Goal: Information Seeking & Learning: Learn about a topic

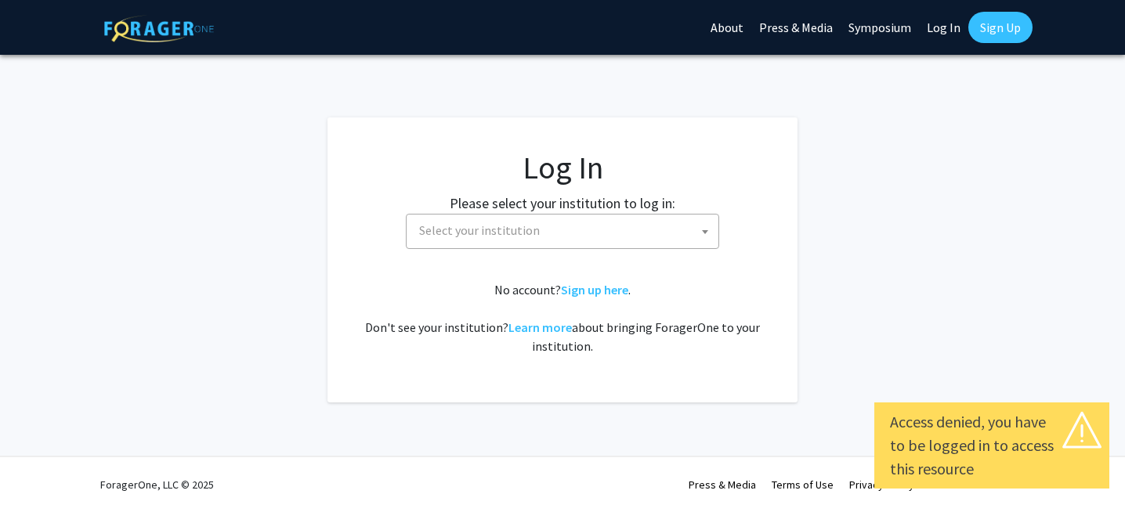
select select
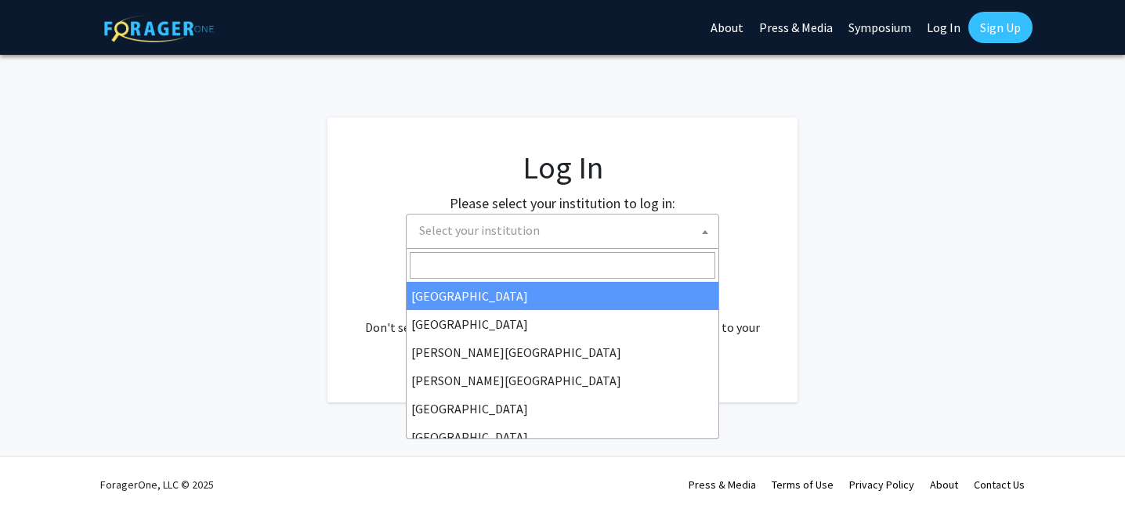
click at [617, 230] on span "Select your institution" at bounding box center [565, 231] width 305 height 32
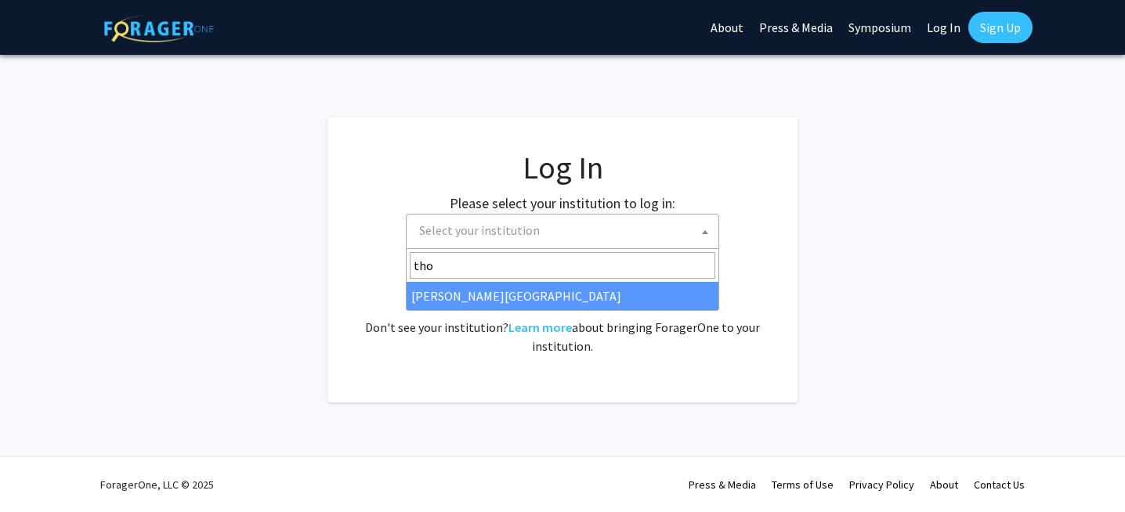
type input "tho"
select select "24"
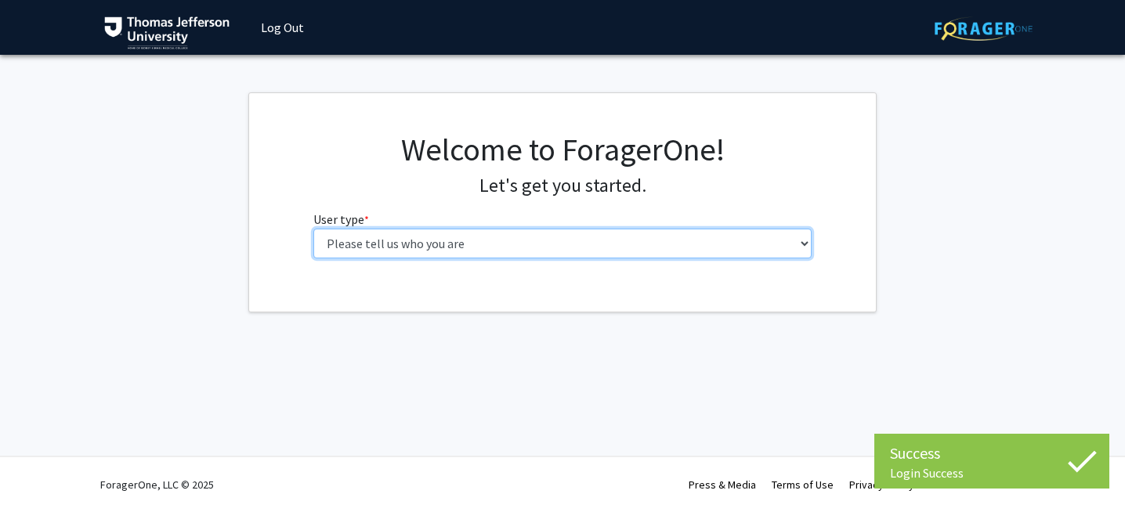
click at [633, 247] on select "Please tell us who you are Undergraduate Student Master's Student Doctoral Cand…" at bounding box center [562, 244] width 499 height 30
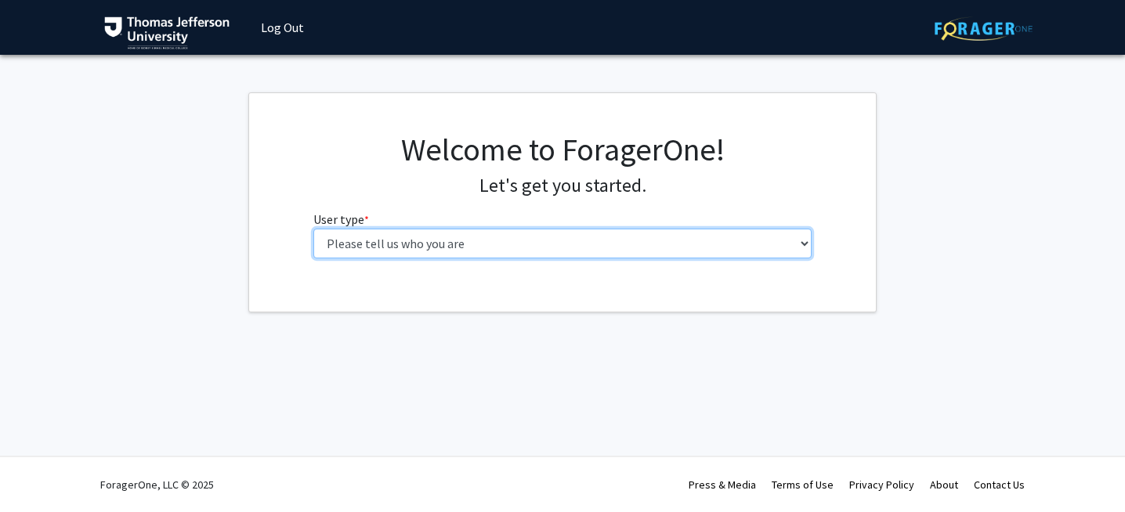
select select "3: doc"
click at [313, 229] on select "Please tell us who you are Undergraduate Student Master's Student Doctoral Cand…" at bounding box center [562, 244] width 499 height 30
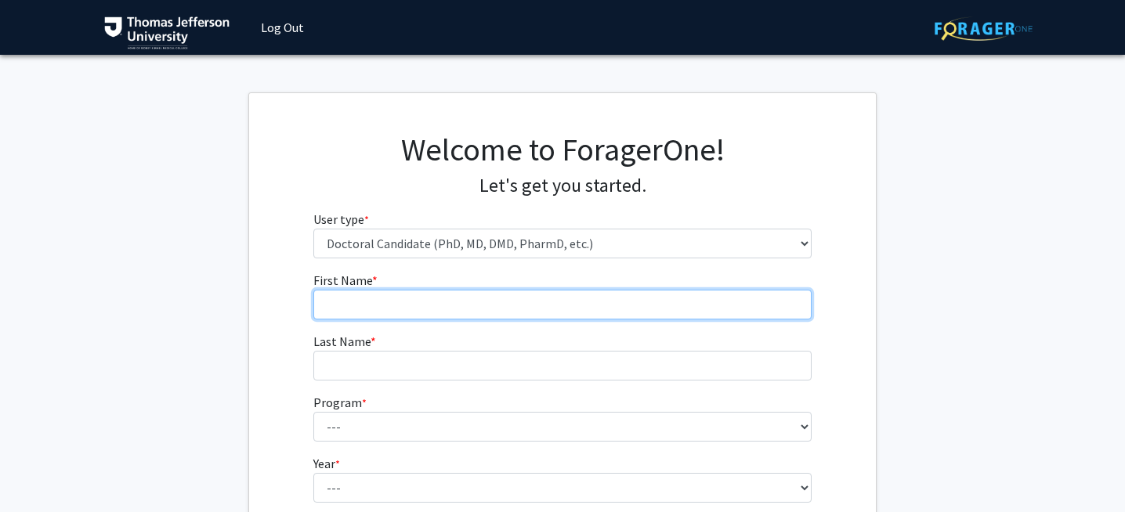
click at [589, 312] on input "First Name * required" at bounding box center [562, 305] width 499 height 30
type input "Leila"
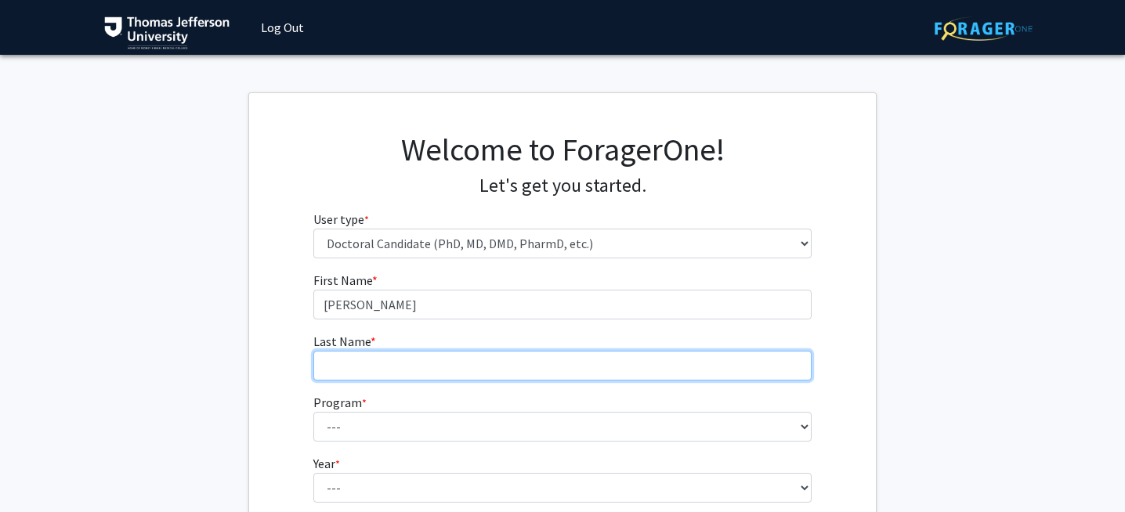
type input "Borghaei"
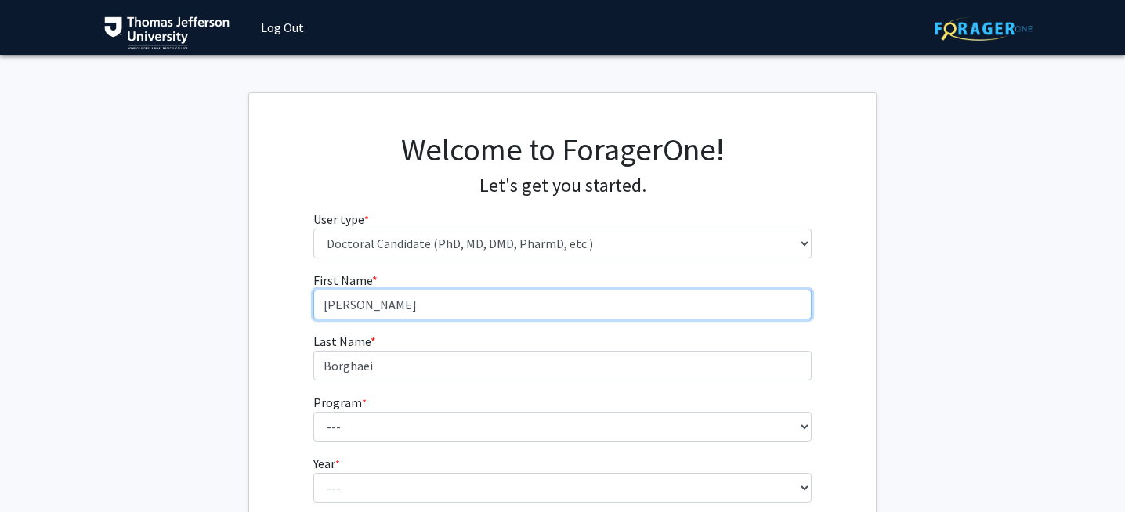
scroll to position [167, 0]
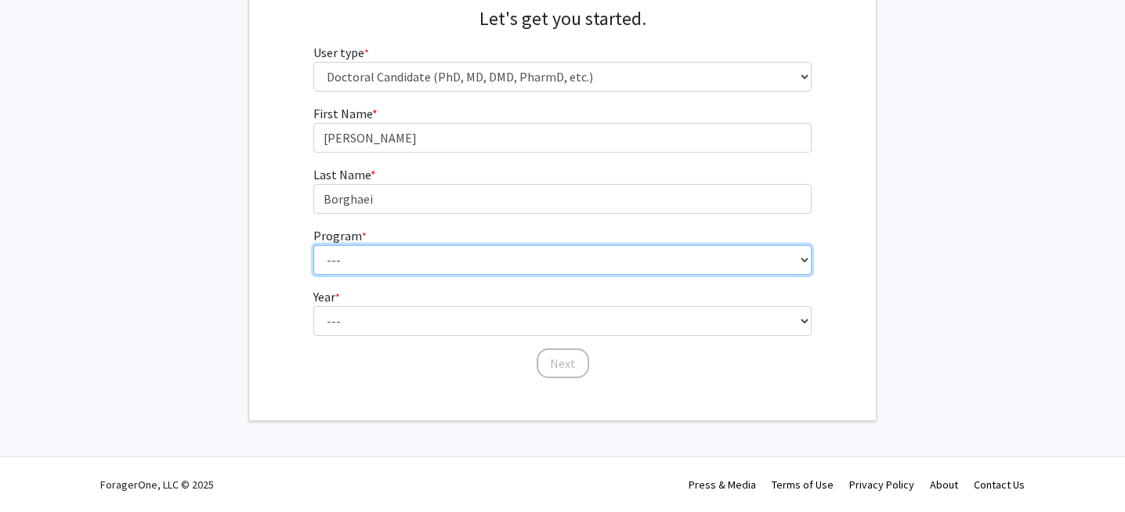
click at [417, 251] on select "--- Accelerated 3+3 BS in Health Sciences/Doctor of Occupational Therapy Accele…" at bounding box center [562, 260] width 499 height 30
select select "35: 815"
click at [313, 245] on select "--- Accelerated 3+3 BS in Health Sciences/Doctor of Occupational Therapy Accele…" at bounding box center [562, 260] width 499 height 30
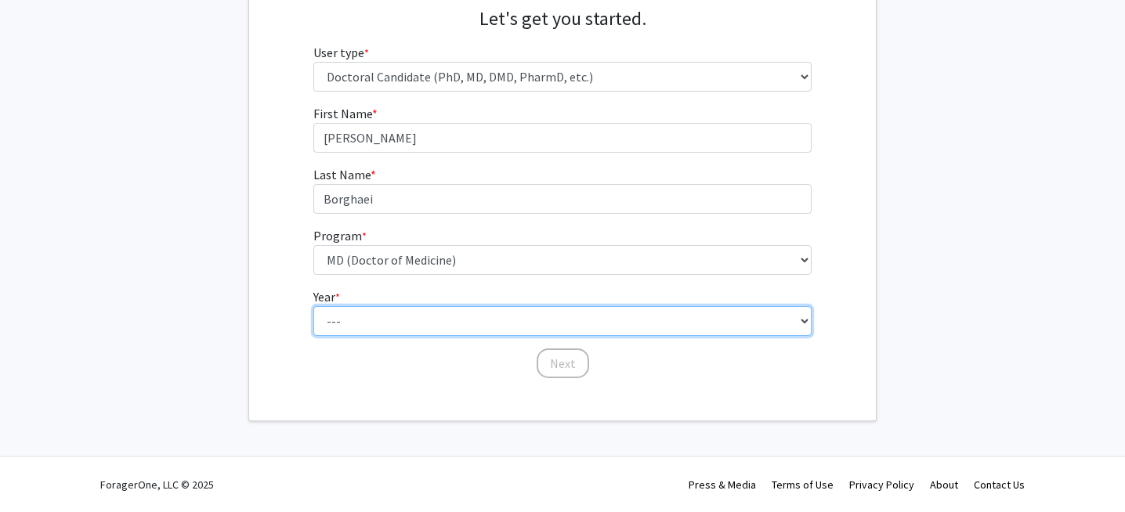
click at [464, 320] on select "--- First Year Second Year Third Year Fourth Year Fifth Year Sixth Year Seventh…" at bounding box center [562, 321] width 499 height 30
select select "1: first_year"
click at [313, 306] on select "--- First Year Second Year Third Year Fourth Year Fifth Year Sixth Year Seventh…" at bounding box center [562, 321] width 499 height 30
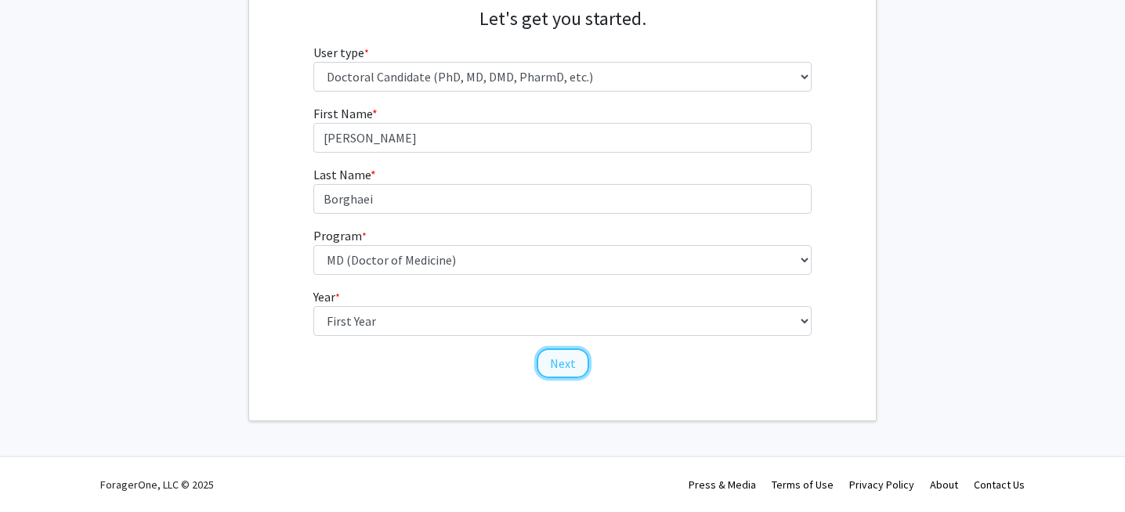
click at [563, 368] on button "Next" at bounding box center [563, 364] width 52 height 30
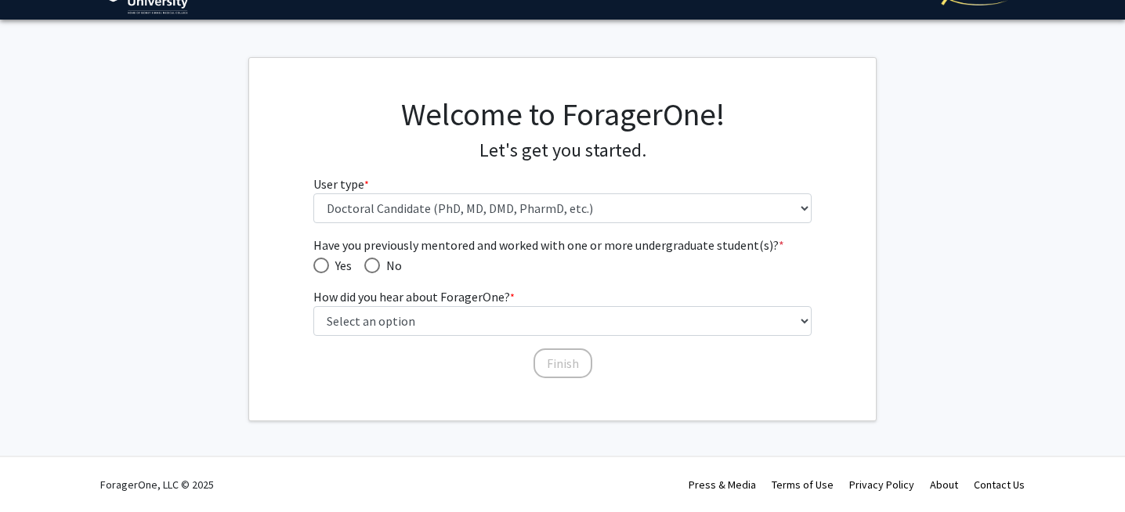
scroll to position [34, 0]
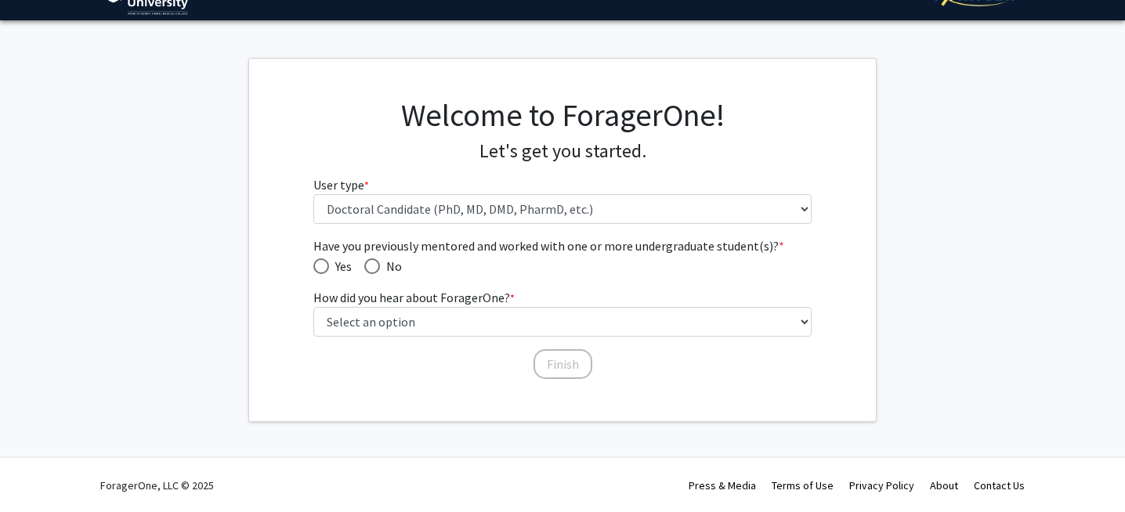
click at [381, 264] on span "No" at bounding box center [391, 266] width 22 height 19
click at [380, 264] on input "No" at bounding box center [372, 266] width 16 height 16
radio input "true"
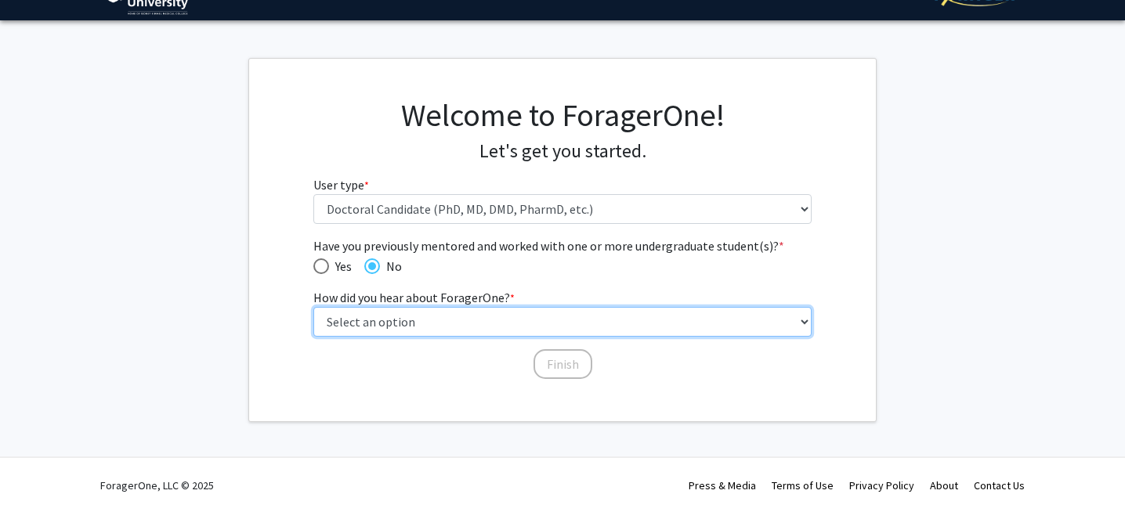
click at [382, 319] on select "Select an option Peer/student recommendation Faculty/staff recommendation Unive…" at bounding box center [562, 322] width 499 height 30
select select "2: faculty_recommendation"
click at [313, 307] on select "Select an option Peer/student recommendation Faculty/staff recommendation Unive…" at bounding box center [562, 322] width 499 height 30
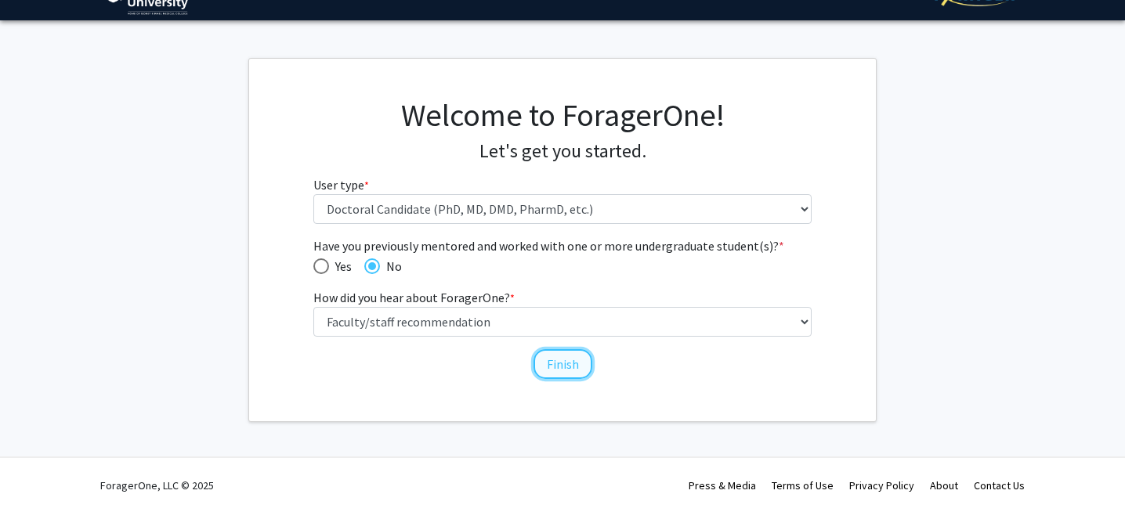
click at [562, 371] on button "Finish" at bounding box center [562, 364] width 59 height 30
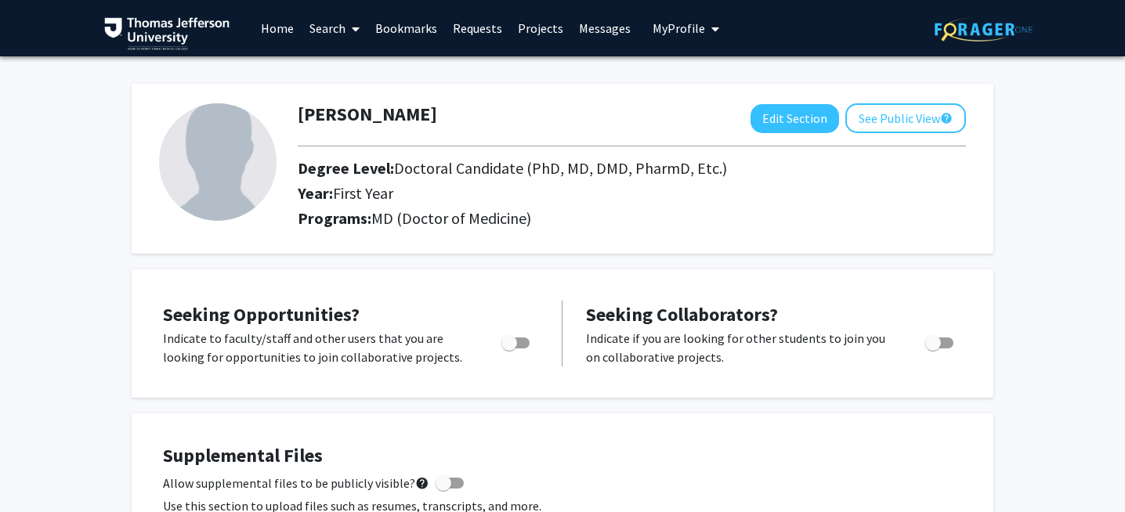
click at [276, 30] on link "Home" at bounding box center [277, 28] width 49 height 55
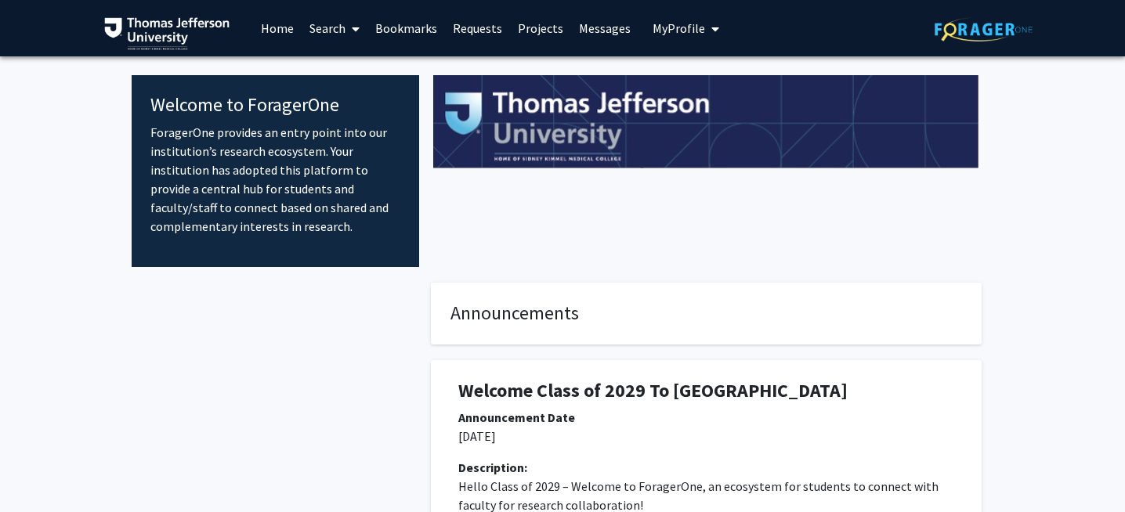
click at [550, 33] on link "Projects" at bounding box center [540, 28] width 61 height 55
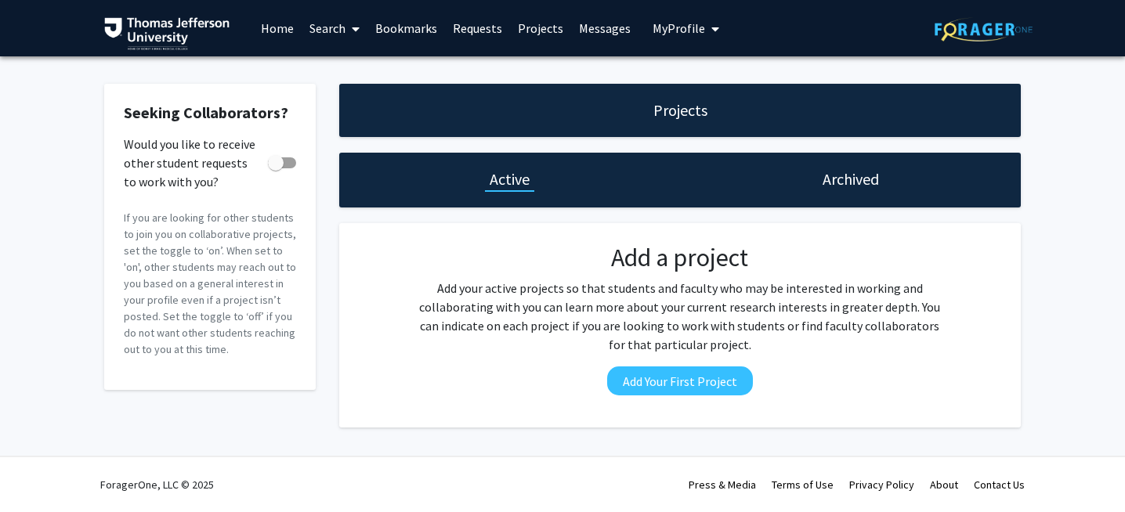
click at [328, 27] on link "Search" at bounding box center [335, 28] width 66 height 55
click at [353, 73] on span "Faculty/Staff" at bounding box center [359, 71] width 115 height 31
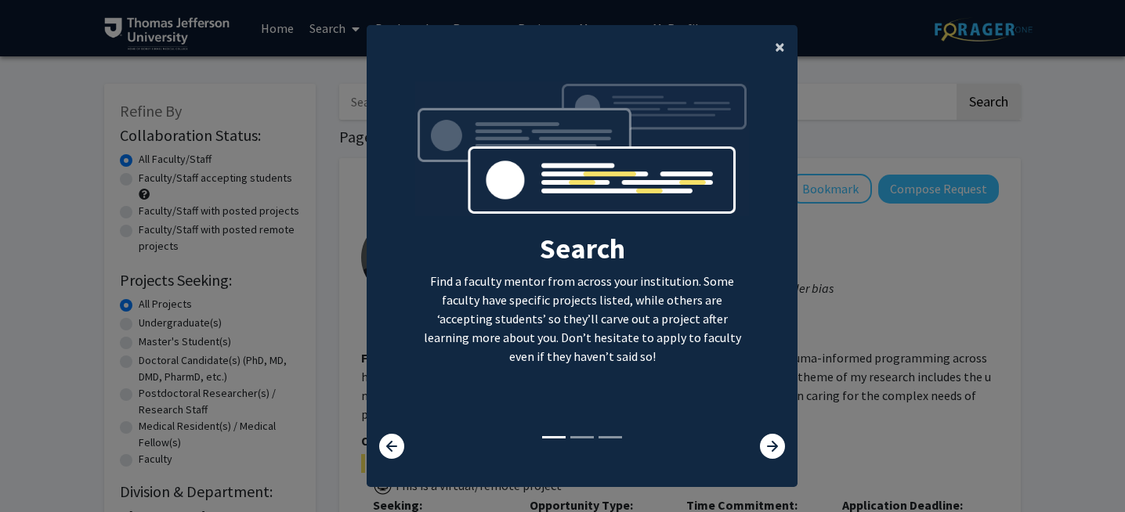
click at [772, 42] on button "×" at bounding box center [779, 47] width 35 height 44
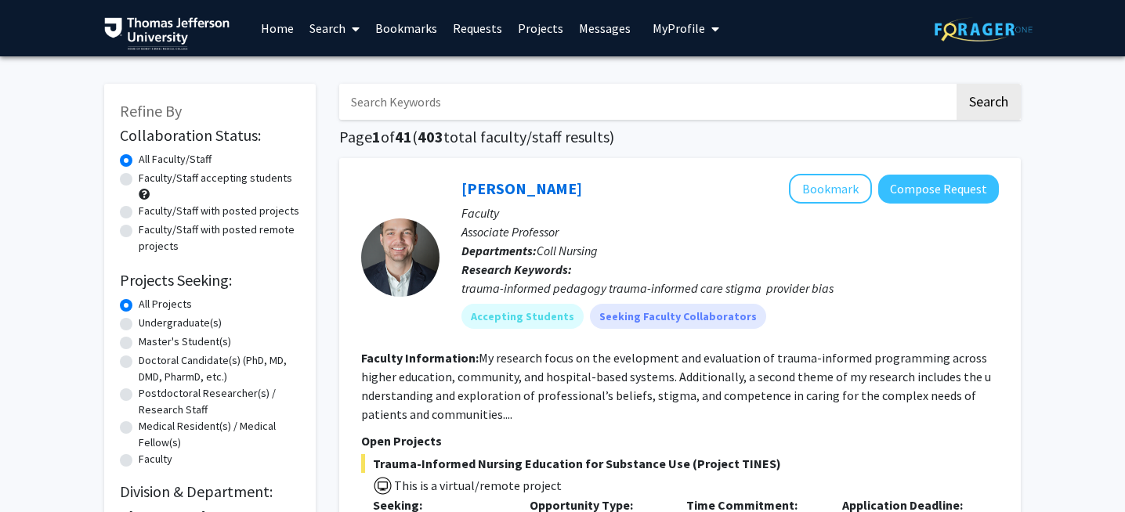
click at [139, 179] on label "Faculty/Staff accepting students" at bounding box center [216, 178] width 154 height 16
click at [139, 179] on input "Faculty/Staff accepting students" at bounding box center [144, 175] width 10 height 10
radio input "true"
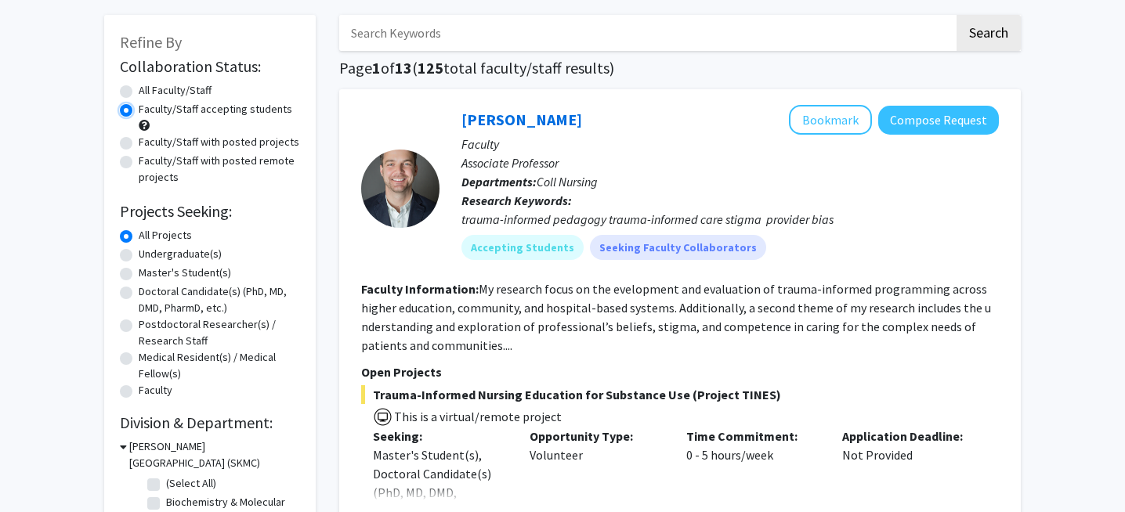
scroll to position [70, 0]
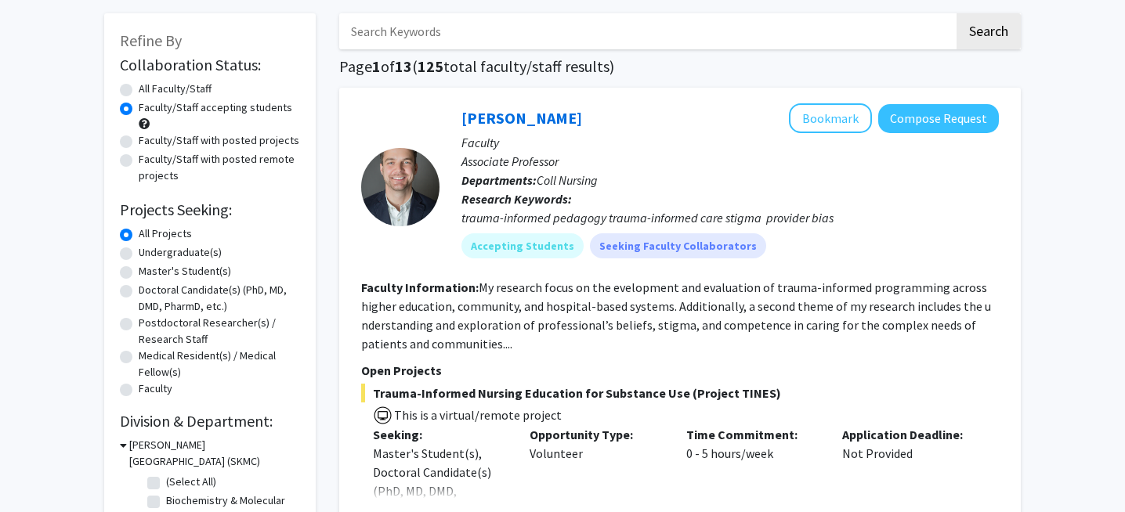
click at [139, 290] on label "Doctoral Candidate(s) (PhD, MD, DMD, PharmD, etc.)" at bounding box center [219, 298] width 161 height 33
click at [139, 290] on input "Doctoral Candidate(s) (PhD, MD, DMD, PharmD, etc.)" at bounding box center [144, 287] width 10 height 10
radio input "true"
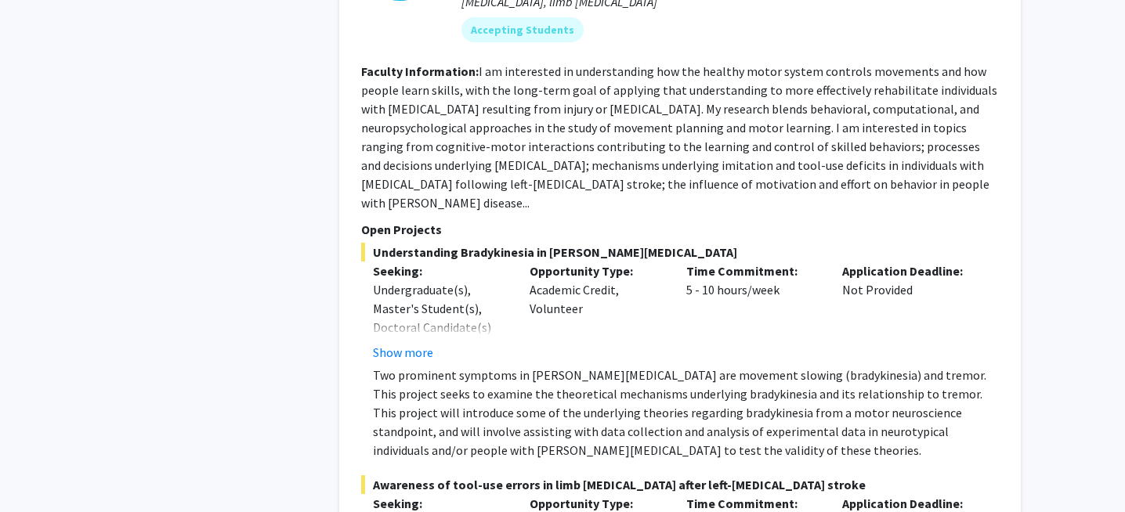
scroll to position [2737, 0]
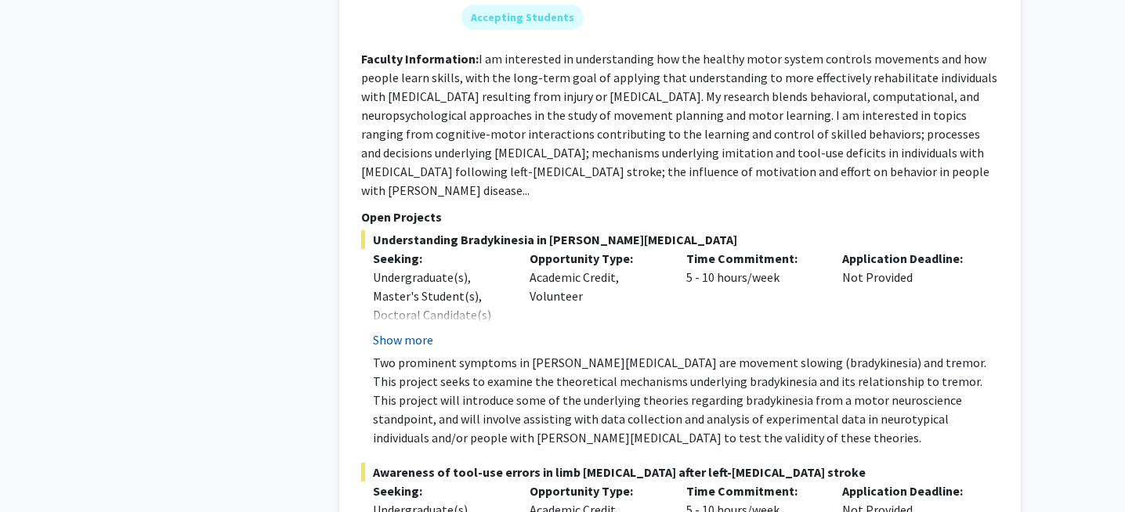
click at [403, 331] on button "Show more" at bounding box center [403, 340] width 60 height 19
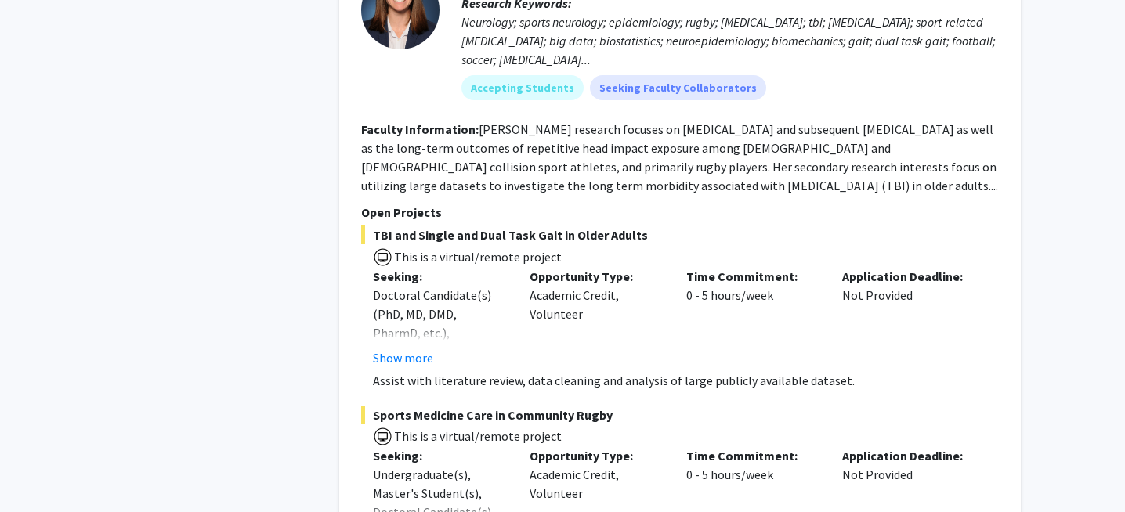
scroll to position [3666, 0]
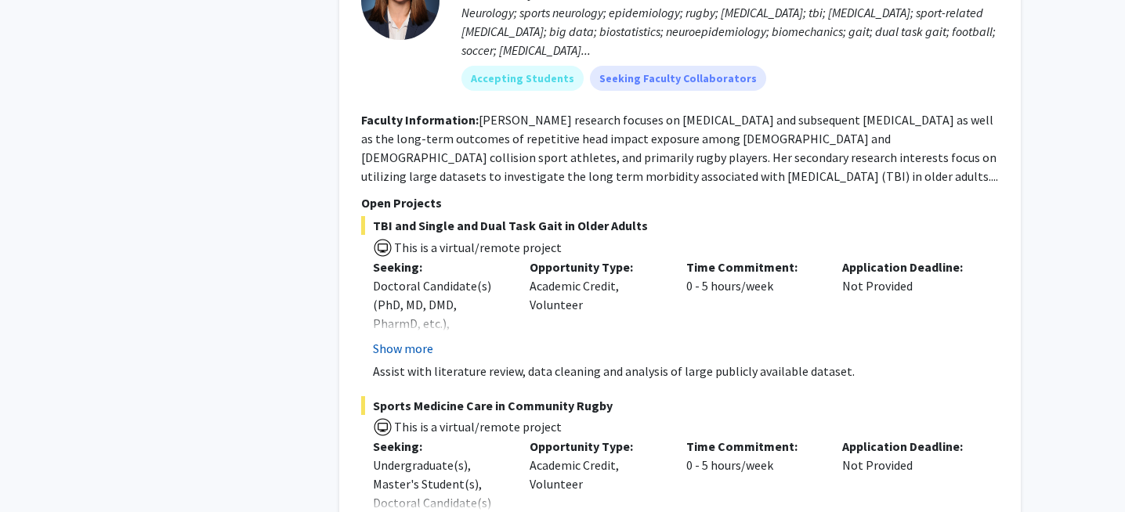
click at [416, 339] on button "Show more" at bounding box center [403, 348] width 60 height 19
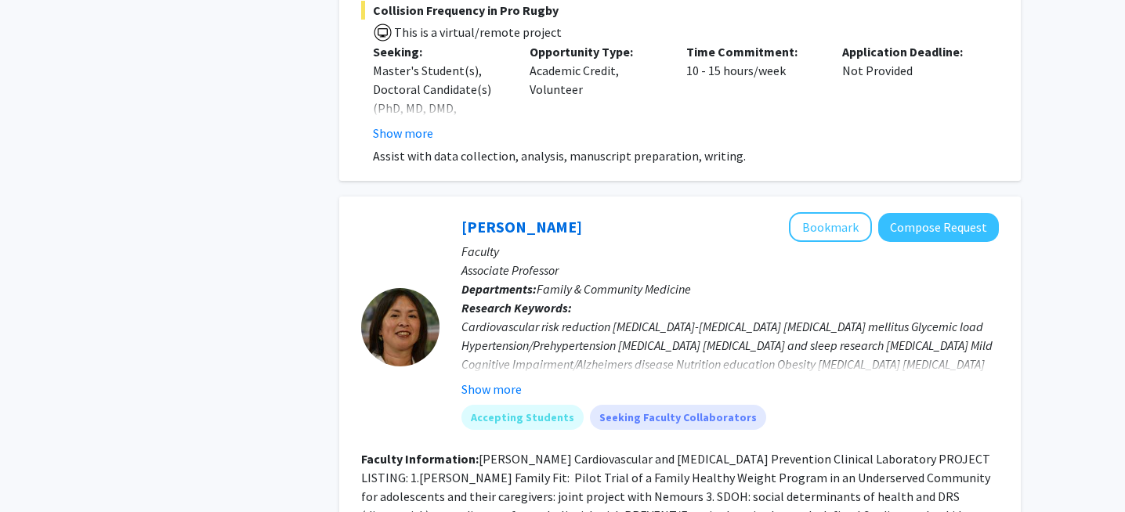
scroll to position [4525, 0]
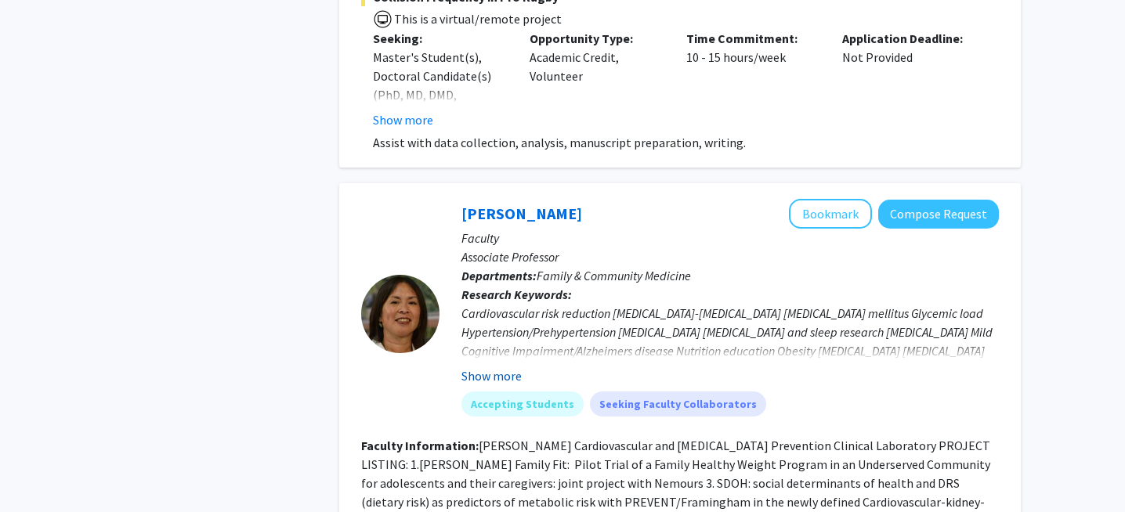
click at [498, 367] on button "Show more" at bounding box center [491, 376] width 60 height 19
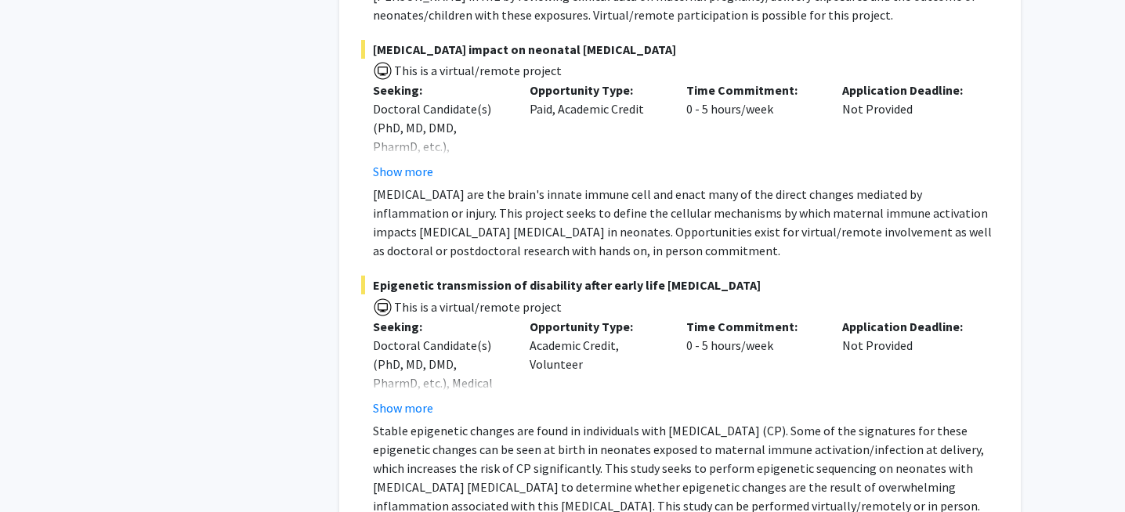
scroll to position [11988, 0]
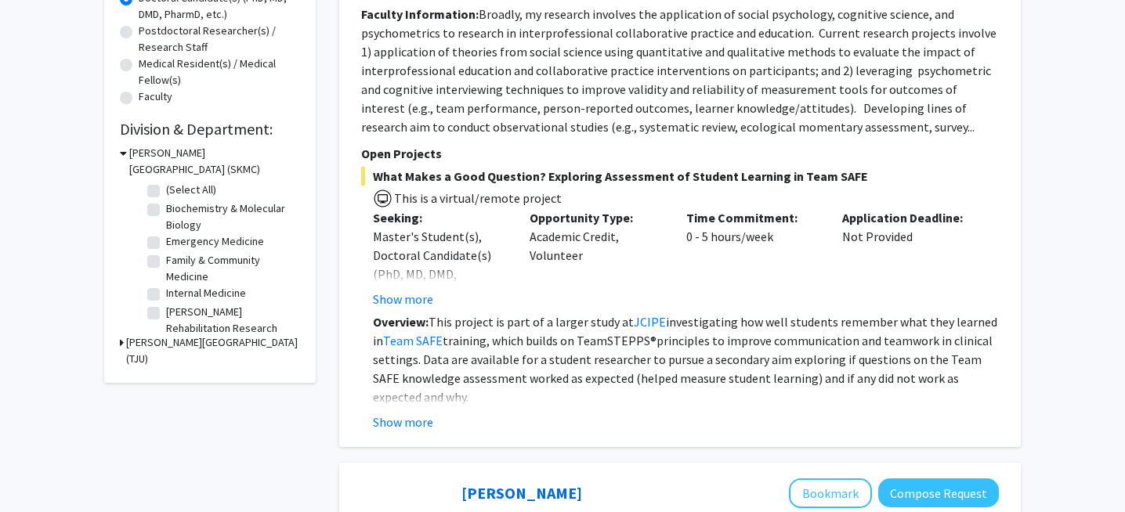
scroll to position [357, 0]
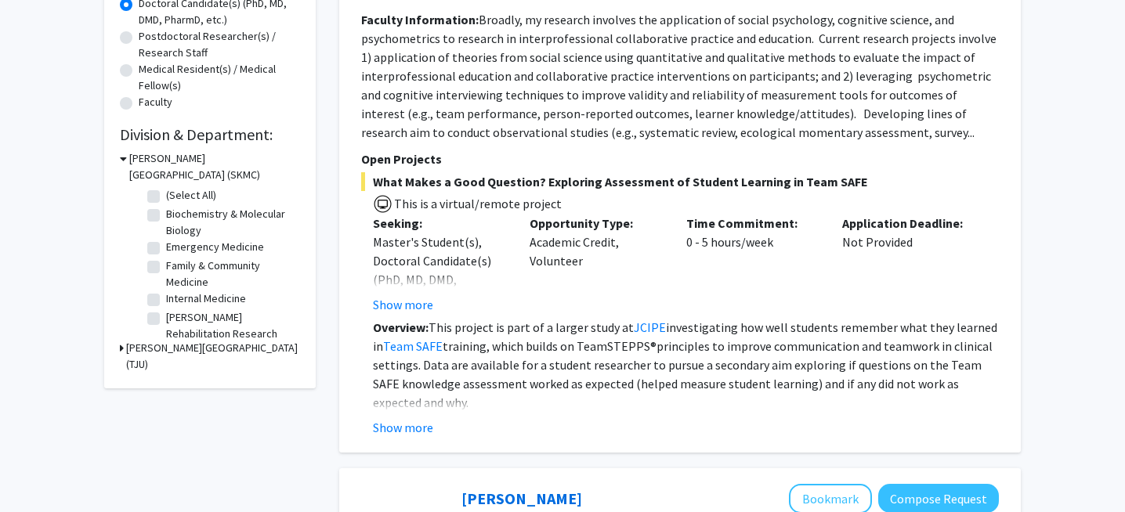
click at [244, 346] on h3 "Thomas Jefferson University (TJU)" at bounding box center [213, 356] width 174 height 33
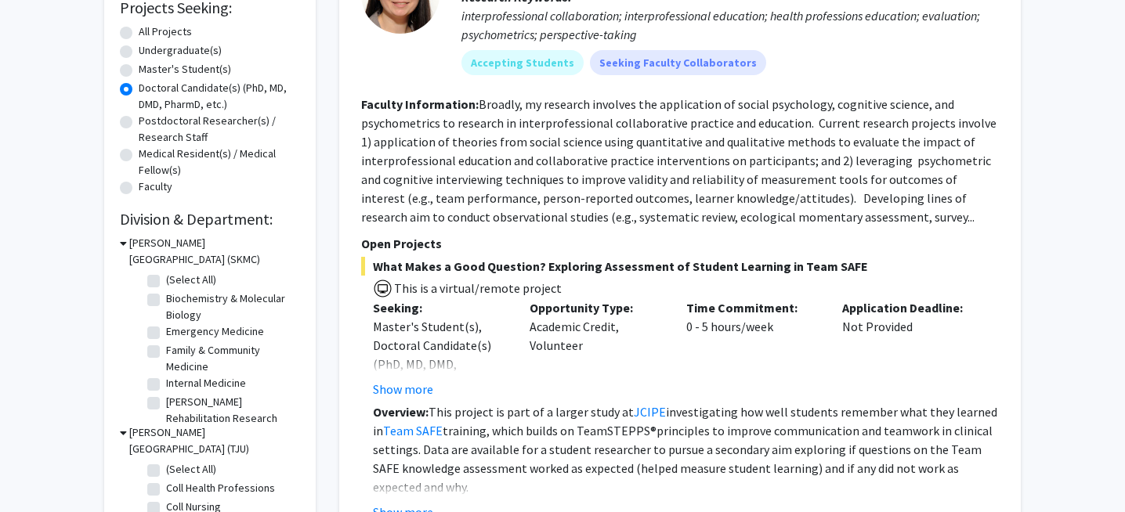
scroll to position [0, 0]
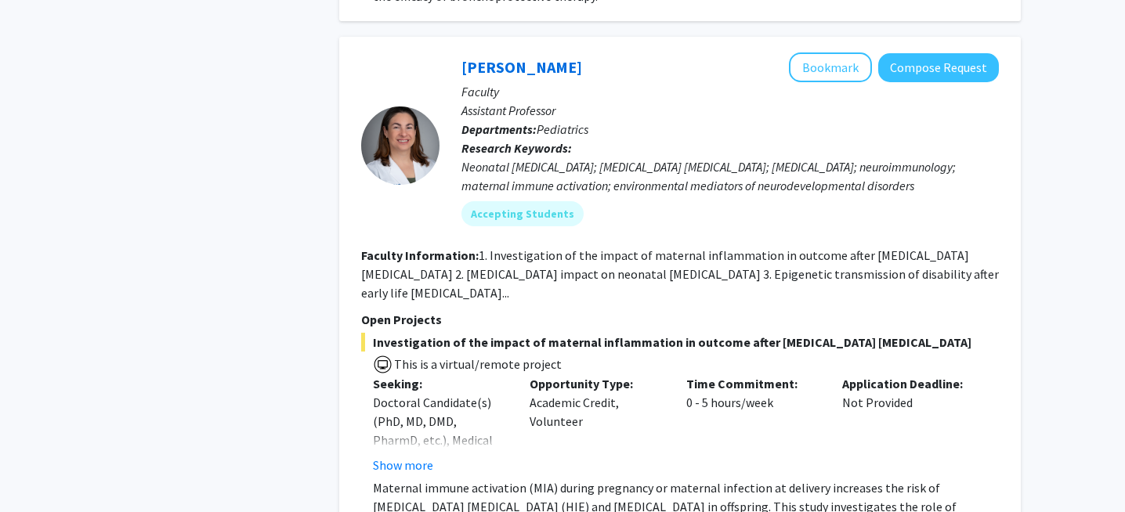
scroll to position [11703, 0]
